Goal: Complete application form

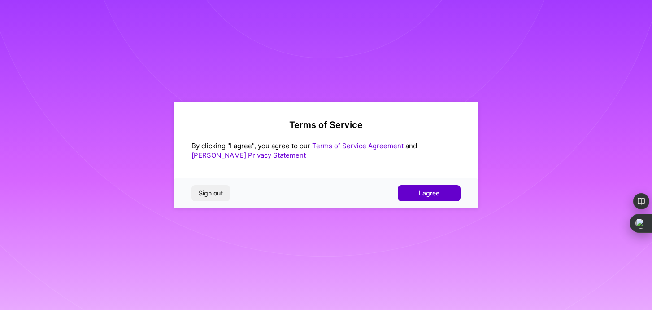
click at [433, 192] on span "I agree" at bounding box center [429, 192] width 21 height 9
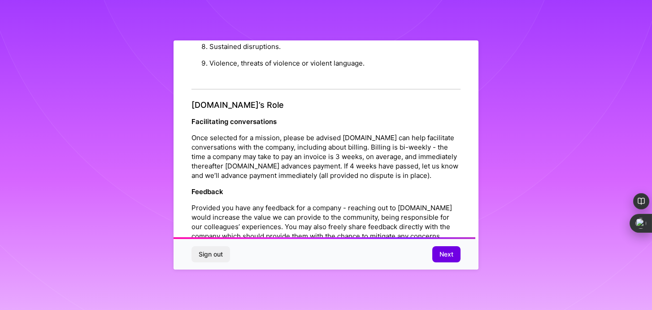
scroll to position [1005, 0]
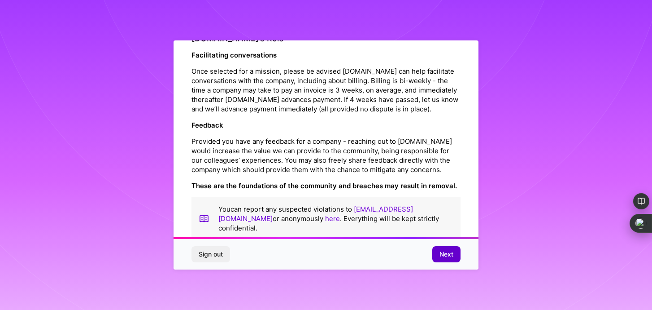
click at [454, 258] on button "Next" at bounding box center [446, 254] width 28 height 16
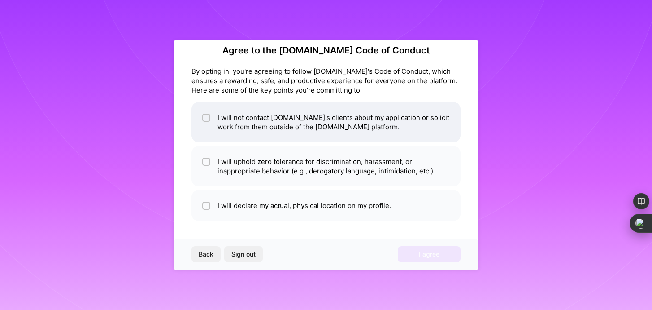
click at [389, 127] on li "I will not contact [DOMAIN_NAME]'s clients about my application or solicit work…" at bounding box center [326, 122] width 269 height 40
checkbox input "true"
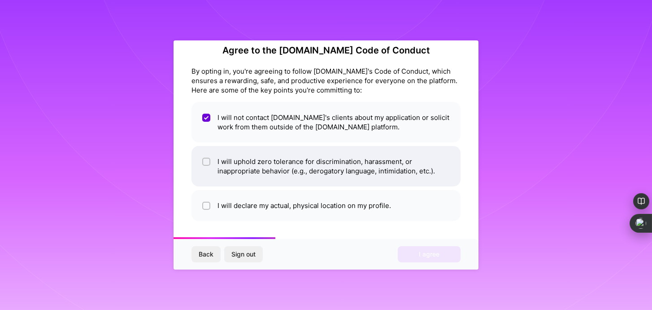
click at [358, 163] on li "I will uphold zero tolerance for discrimination, harassment, or inappropriate b…" at bounding box center [326, 166] width 269 height 40
checkbox input "true"
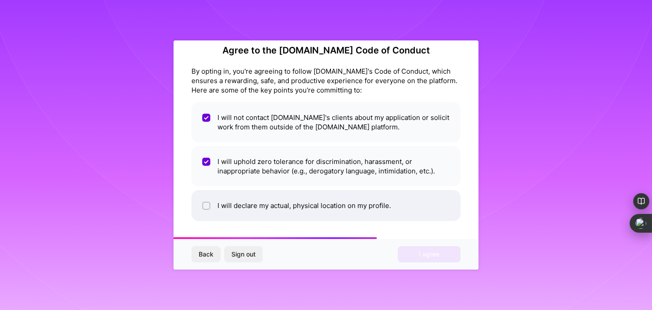
click at [349, 197] on li "I will declare my actual, physical location on my profile." at bounding box center [326, 205] width 269 height 31
checkbox input "true"
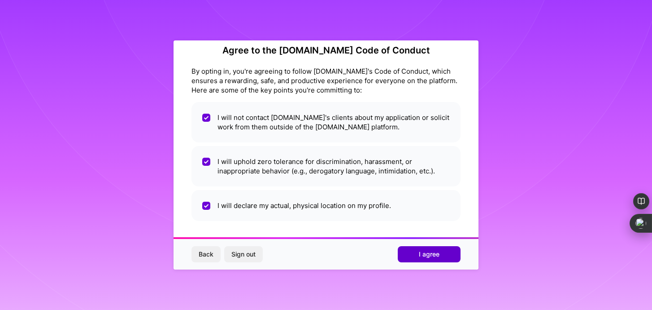
click at [425, 256] on span "I agree" at bounding box center [429, 253] width 21 height 9
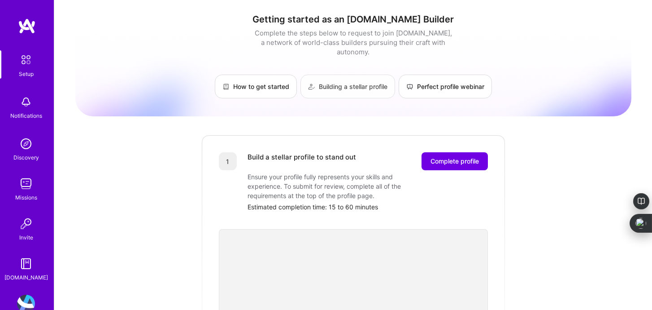
click at [340, 79] on link "Building a stellar profile" at bounding box center [348, 86] width 95 height 24
